Goal: Transaction & Acquisition: Download file/media

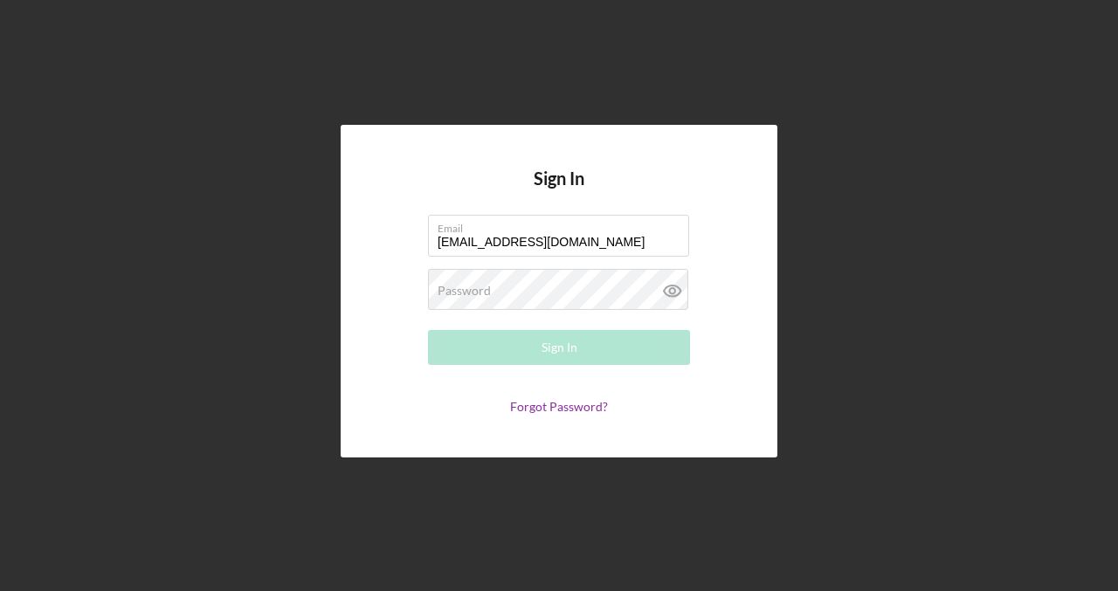
type input "[EMAIL_ADDRESS][DOMAIN_NAME]"
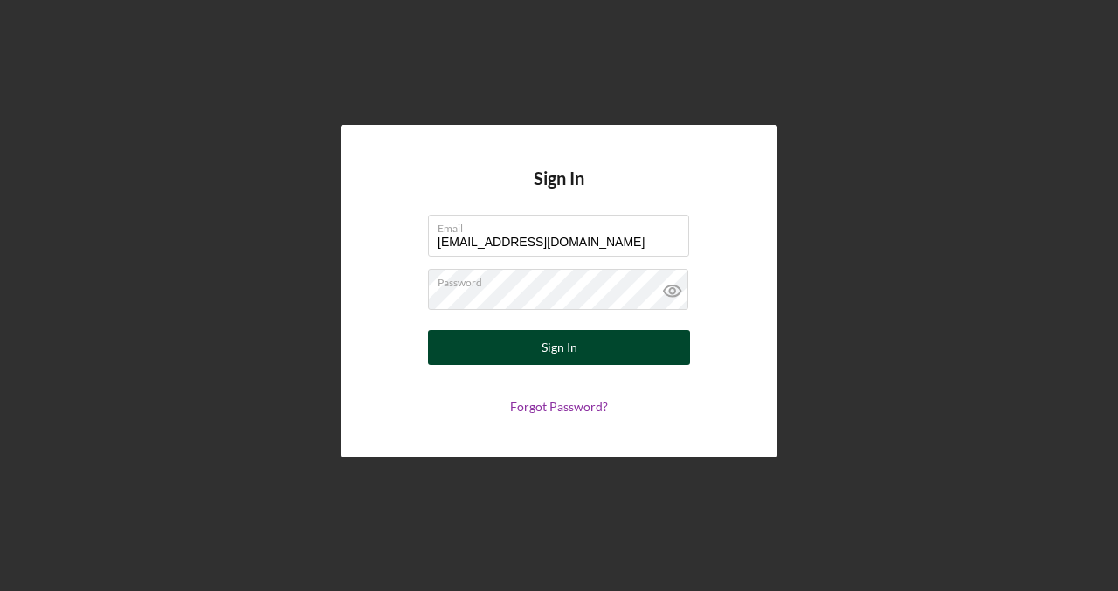
click at [578, 348] on button "Sign In" at bounding box center [559, 347] width 262 height 35
click at [570, 343] on div "Sign In" at bounding box center [560, 347] width 36 height 35
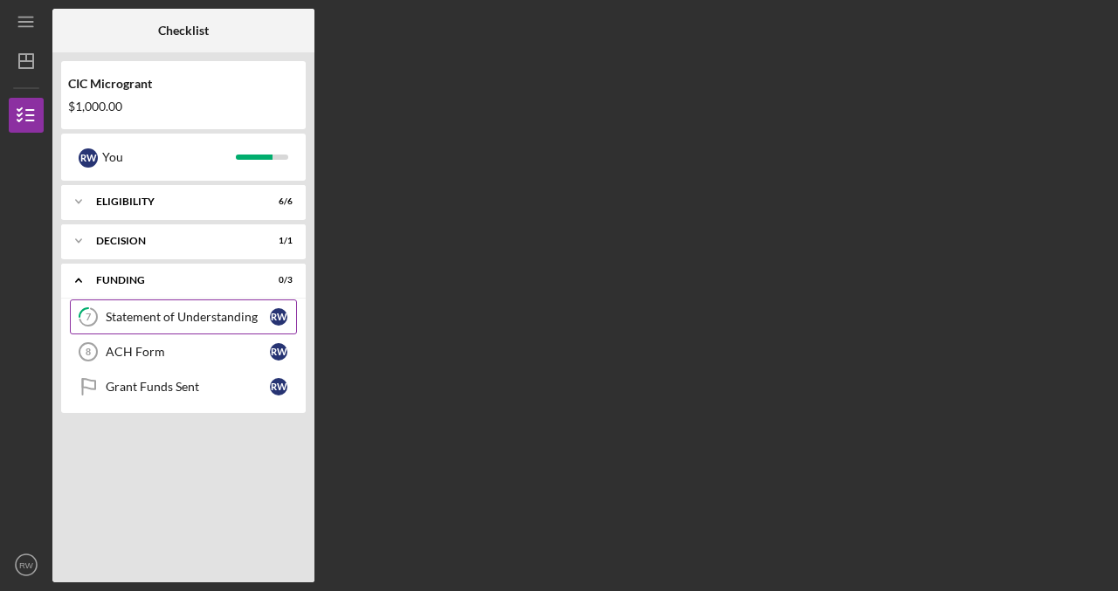
click at [259, 319] on div "Statement of Understanding" at bounding box center [188, 317] width 164 height 14
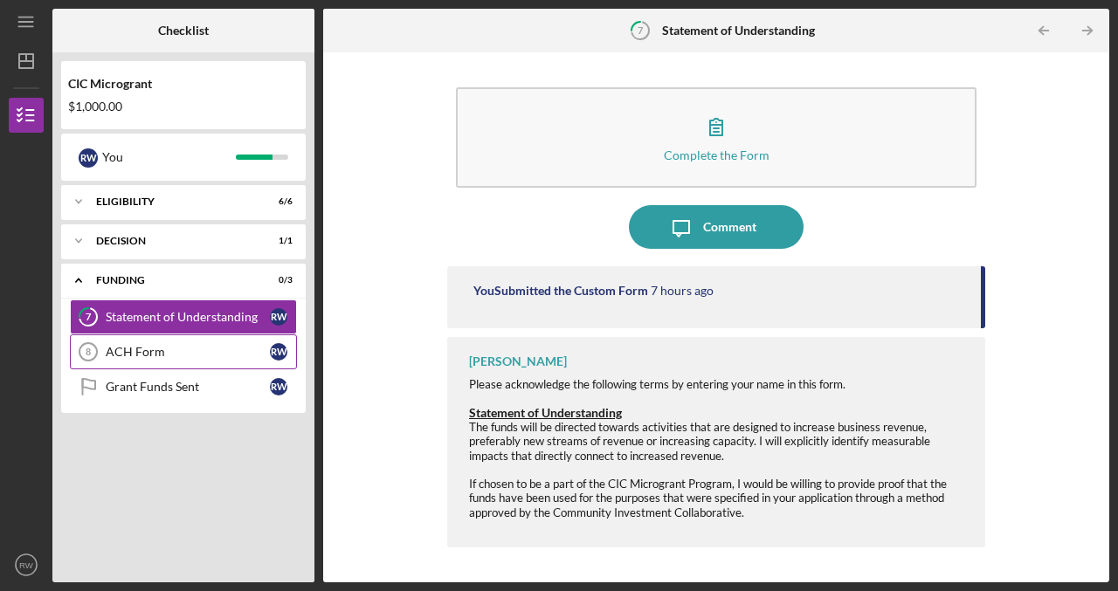
click at [153, 355] on div "ACH Form" at bounding box center [188, 352] width 164 height 14
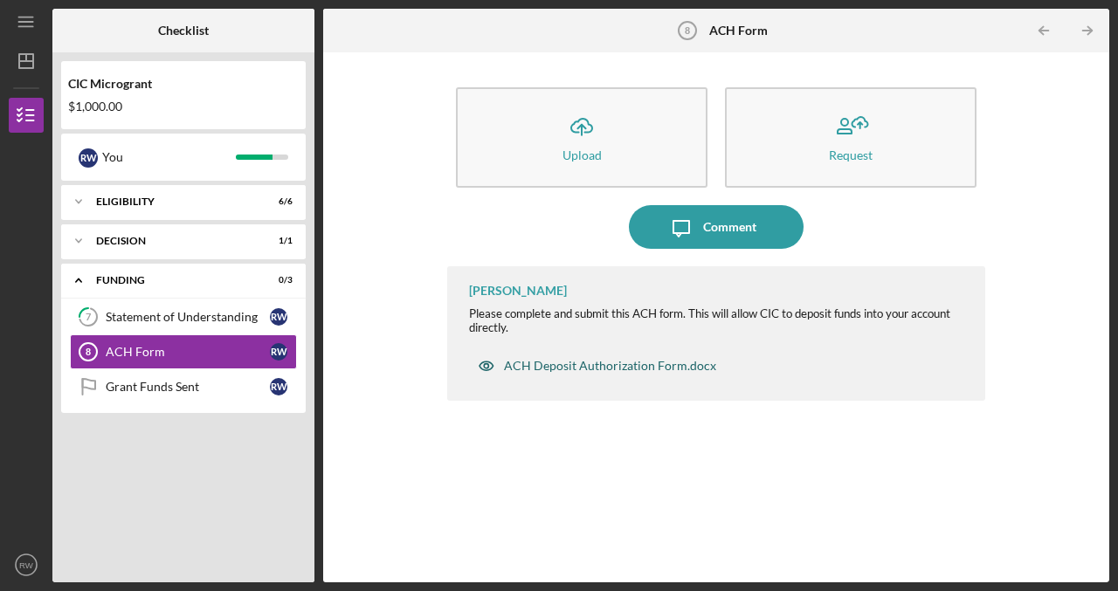
click at [603, 369] on div "ACH Deposit Authorization Form.docx" at bounding box center [610, 366] width 212 height 14
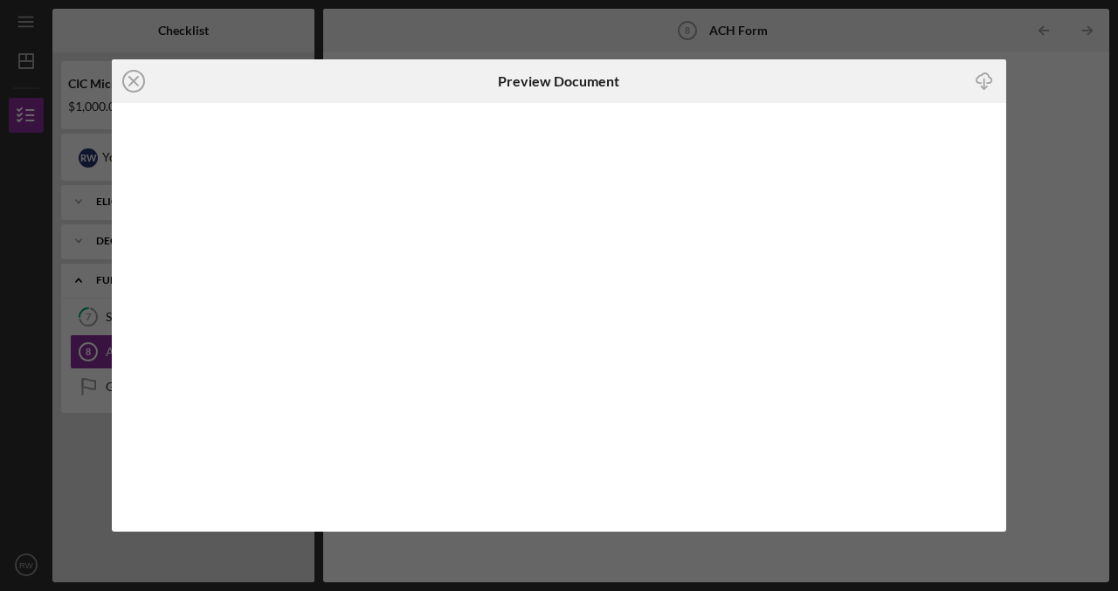
click at [1059, 274] on div "Icon/Close Preview Document Icon/Download" at bounding box center [559, 295] width 1118 height 591
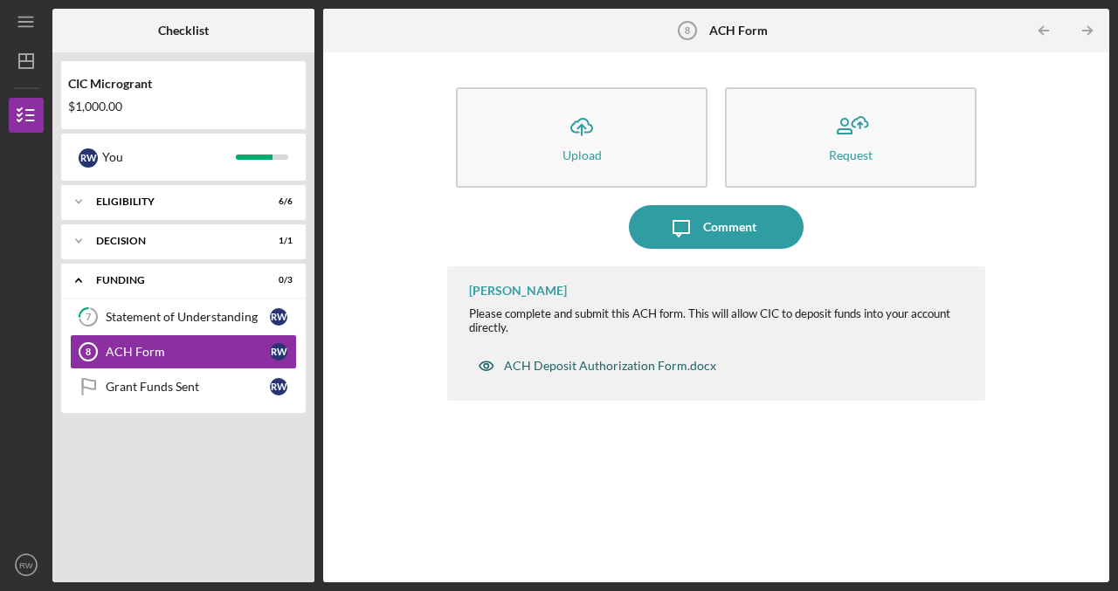
click at [565, 377] on div "ACH Deposit Authorization Form.docx" at bounding box center [597, 366] width 256 height 35
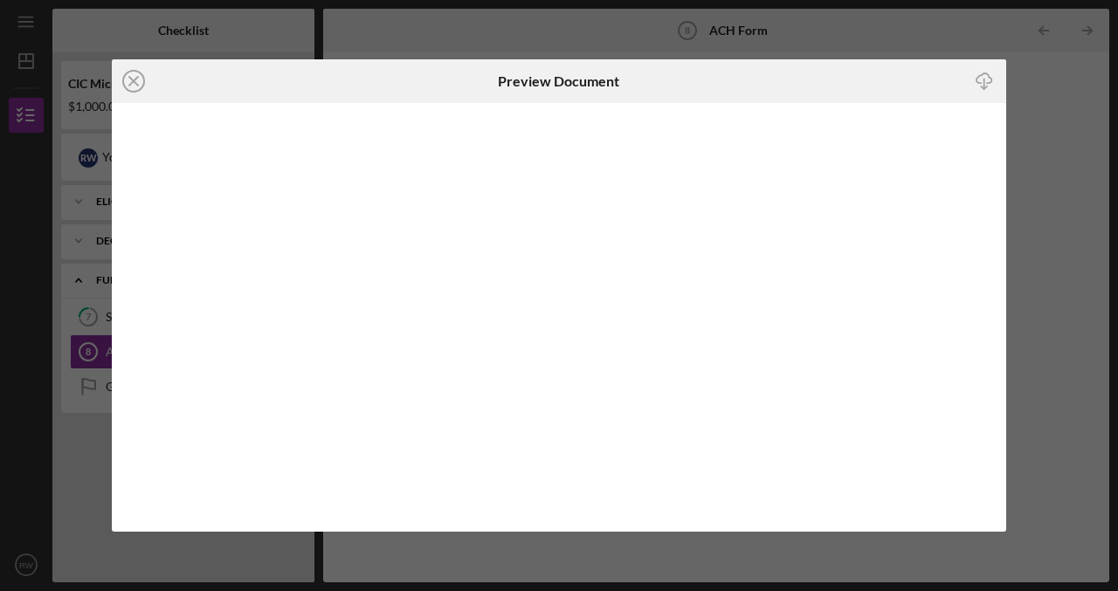
click at [982, 88] on icon "Icon/Download" at bounding box center [983, 80] width 39 height 39
click at [977, 79] on icon "button" at bounding box center [984, 78] width 15 height 10
click at [989, 83] on icon "button" at bounding box center [984, 78] width 15 height 10
click at [978, 76] on icon "button" at bounding box center [984, 78] width 15 height 10
